Goal: Complete application form

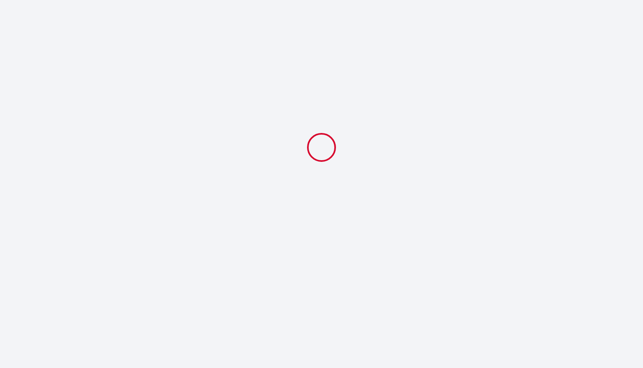
select select
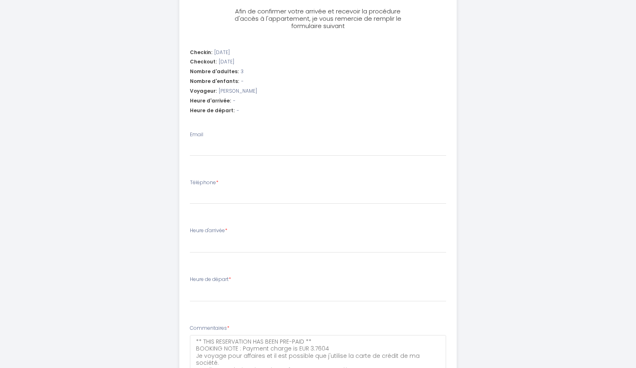
scroll to position [244, 0]
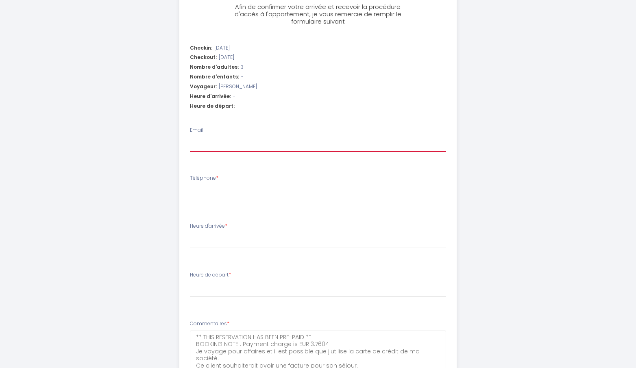
click at [217, 137] on input "Email" at bounding box center [318, 144] width 257 height 15
type input "[PERSON_NAME][EMAIL_ADDRESS][DOMAIN_NAME]"
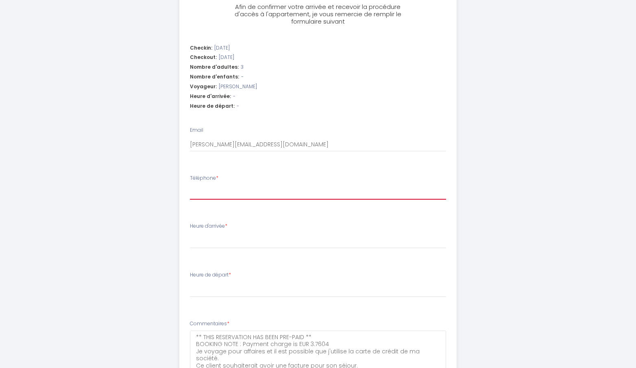
type input "0652122629"
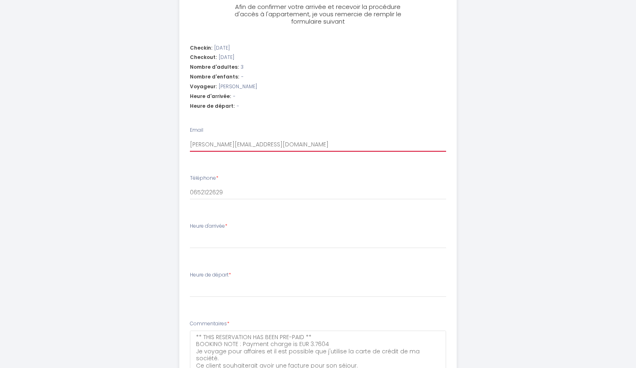
select select
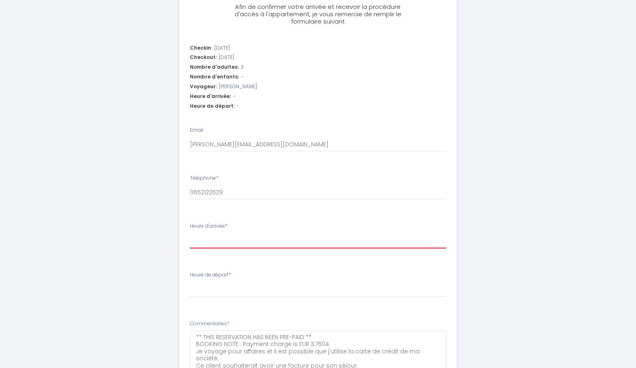
drag, startPoint x: 239, startPoint y: 230, endPoint x: 234, endPoint y: 230, distance: 5.4
click at [239, 233] on select "16:00 16:30 17:00 17:30 18:00 18:30 19:00 19:30 20:00 20:30 21:00 21:30 22:00 2…" at bounding box center [318, 240] width 257 height 15
select select "16:00"
click at [190, 233] on select "16:00 16:30 17:00 17:30 18:00 18:30 19:00 19:30 20:00 20:30 21:00 21:30 22:00 2…" at bounding box center [318, 240] width 257 height 15
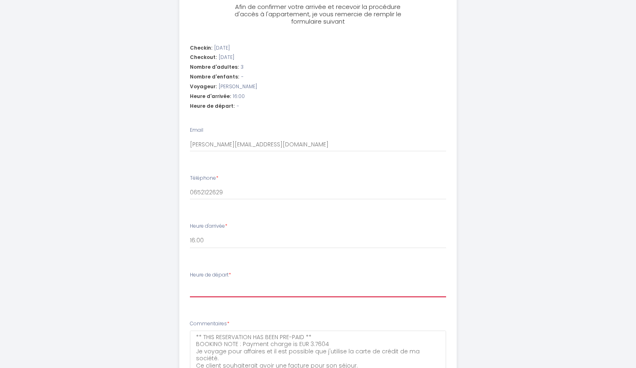
click at [206, 282] on select "00:00 00:30 01:00 01:30 02:00 02:30 03:00 03:30 04:00 04:30 05:00 05:30 06:00 0…" at bounding box center [318, 289] width 257 height 15
select select "10:00"
click at [190, 282] on select "00:00 00:30 01:00 01:30 02:00 02:30 03:00 03:30 04:00 04:30 05:00 05:30 06:00 0…" at bounding box center [318, 289] width 257 height 15
click at [147, 244] on div "Logoden - [MEDICAL_DATA] proche centre, parking privé, neuf Étape 1 de 1 Afin d…" at bounding box center [318, 103] width 417 height 694
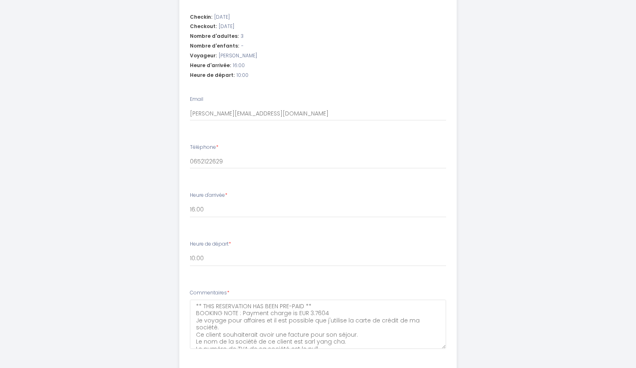
scroll to position [315, 0]
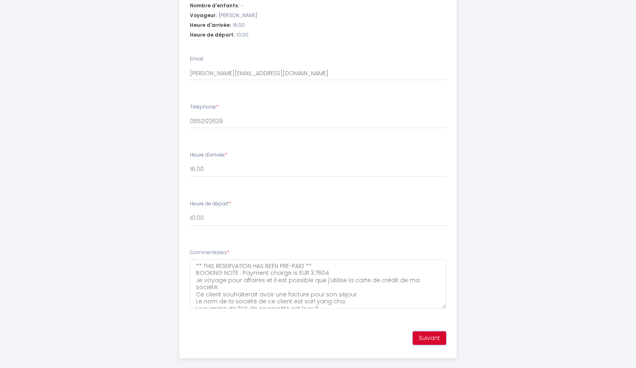
click at [437, 332] on button "Suivant" at bounding box center [429, 339] width 33 height 14
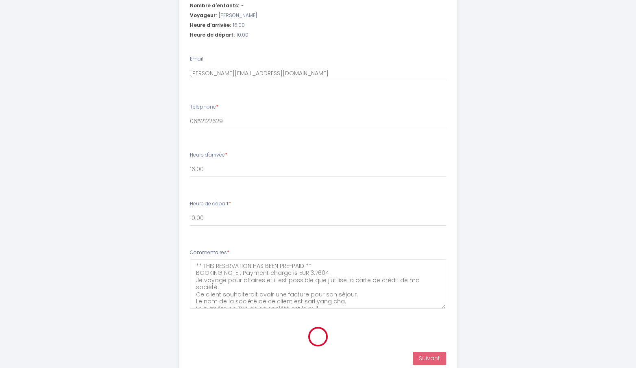
scroll to position [93, 0]
